Goal: Information Seeking & Learning: Learn about a topic

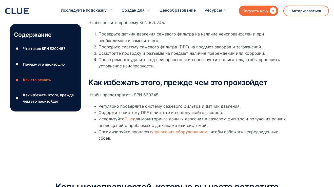
scroll to position [177, 0]
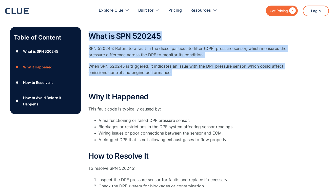
drag, startPoint x: 90, startPoint y: 36, endPoint x: 179, endPoint y: 75, distance: 97.1
click at [179, 75] on div "What is SPN 520245 SPN 520245: Refers to a fault in the diesel particulate filt…" at bounding box center [190, 60] width 203 height 56
copy div "What is SPN 520245 SPN 520245: Refers to a fault in the diesel particulate filt…"
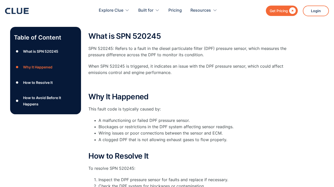
click at [222, 96] on h2 "Why It Happened" at bounding box center [190, 97] width 203 height 8
